Goal: Task Accomplishment & Management: Manage account settings

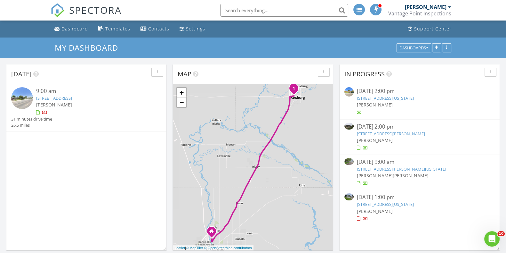
click at [359, 184] on div at bounding box center [359, 183] width 4 height 4
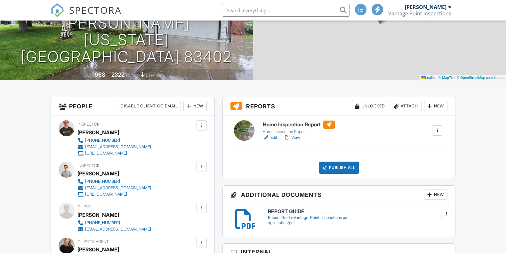
scroll to position [91, 0]
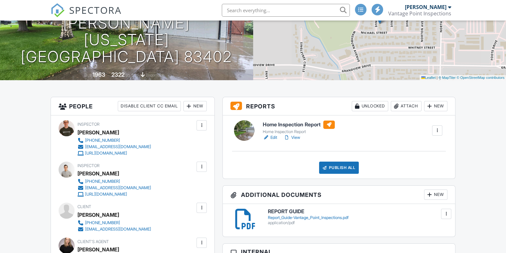
click at [271, 137] on link "Edit" at bounding box center [270, 137] width 14 height 6
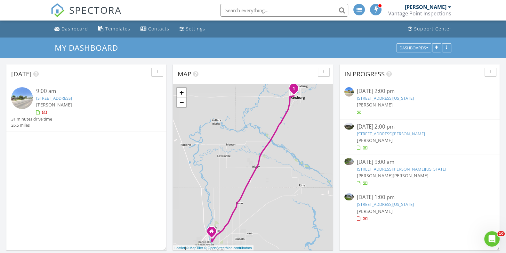
click at [357, 182] on div at bounding box center [359, 183] width 4 height 4
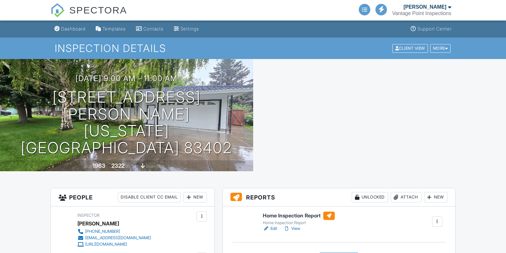
click at [275, 225] on link "Edit" at bounding box center [270, 228] width 14 height 6
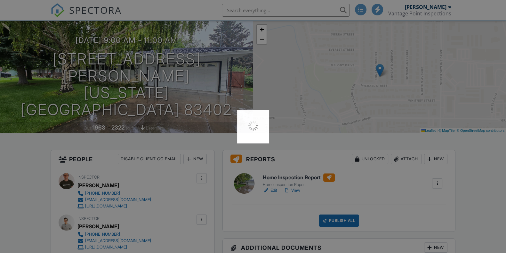
scroll to position [38, 0]
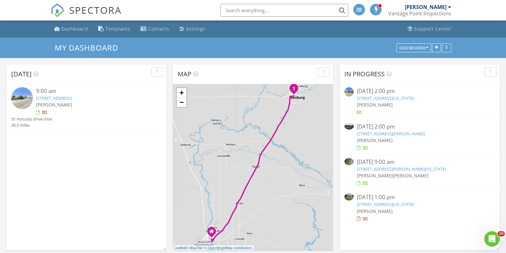
click at [359, 217] on div at bounding box center [359, 218] width 4 height 4
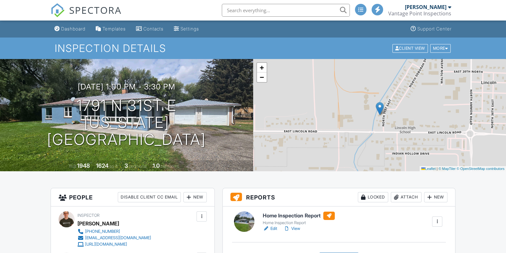
click at [271, 226] on link "Edit" at bounding box center [270, 228] width 14 height 6
